Goal: Task Accomplishment & Management: Use online tool/utility

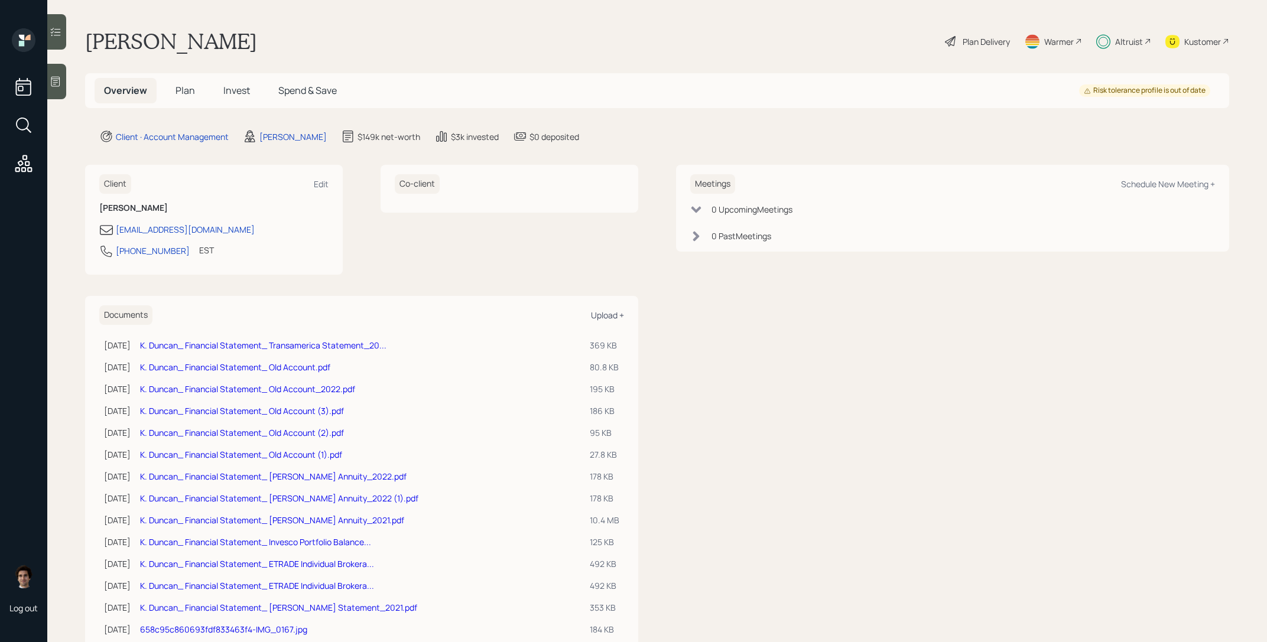
click at [603, 319] on div "Upload +" at bounding box center [607, 315] width 33 height 11
